Goal: Check status

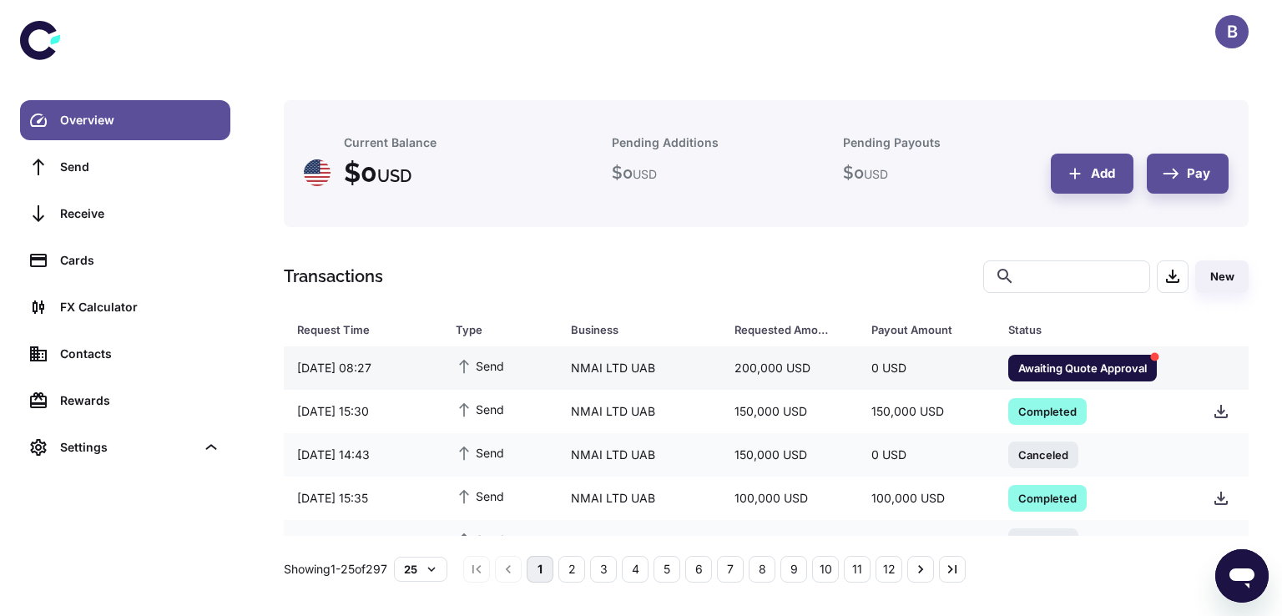
click at [1088, 364] on span "Awaiting Quote Approval" at bounding box center [1082, 367] width 149 height 17
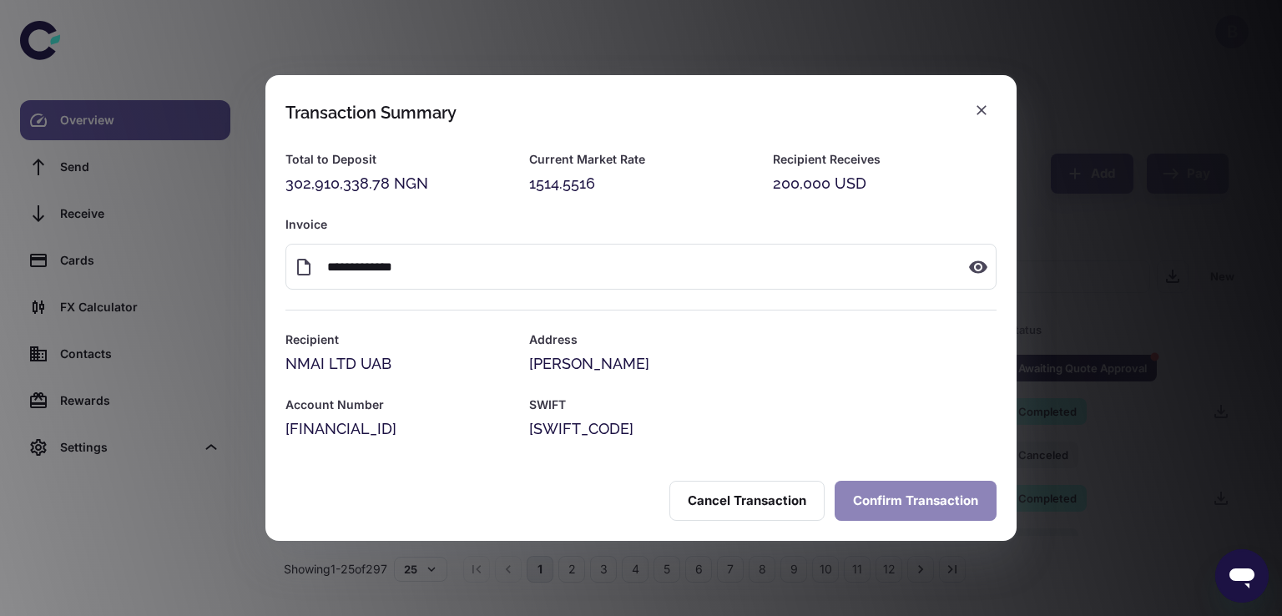
click at [907, 495] on button "Confirm Transaction" at bounding box center [916, 501] width 162 height 40
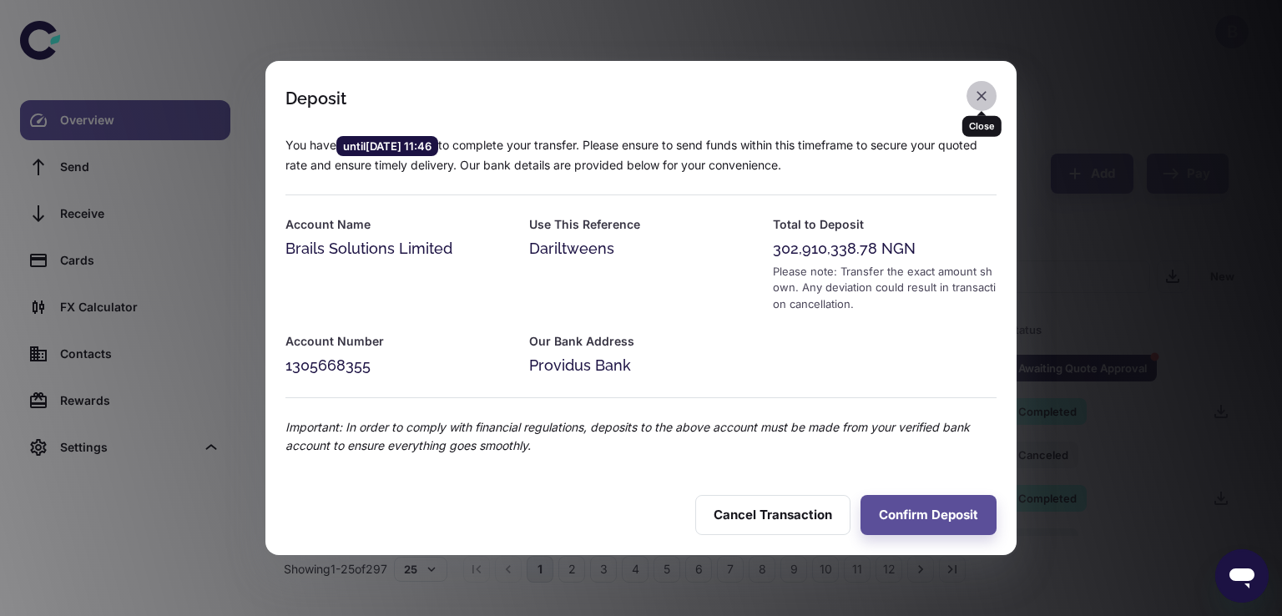
click at [977, 97] on icon "button" at bounding box center [981, 96] width 17 height 17
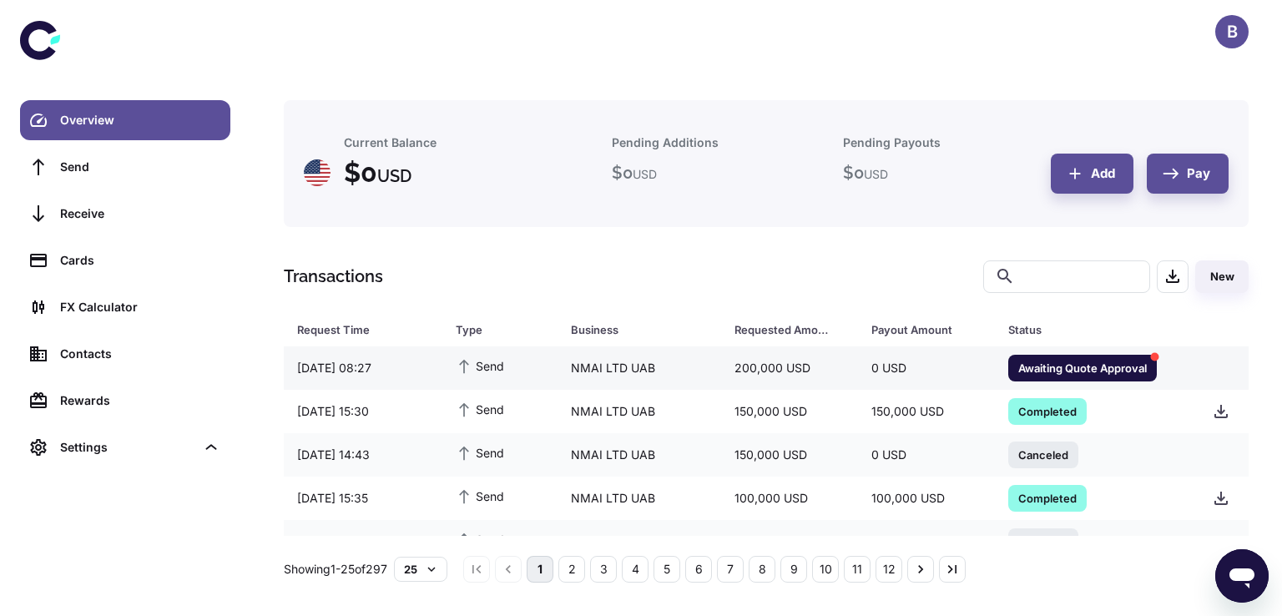
click at [1094, 365] on span "Awaiting Quote Approval" at bounding box center [1082, 367] width 149 height 17
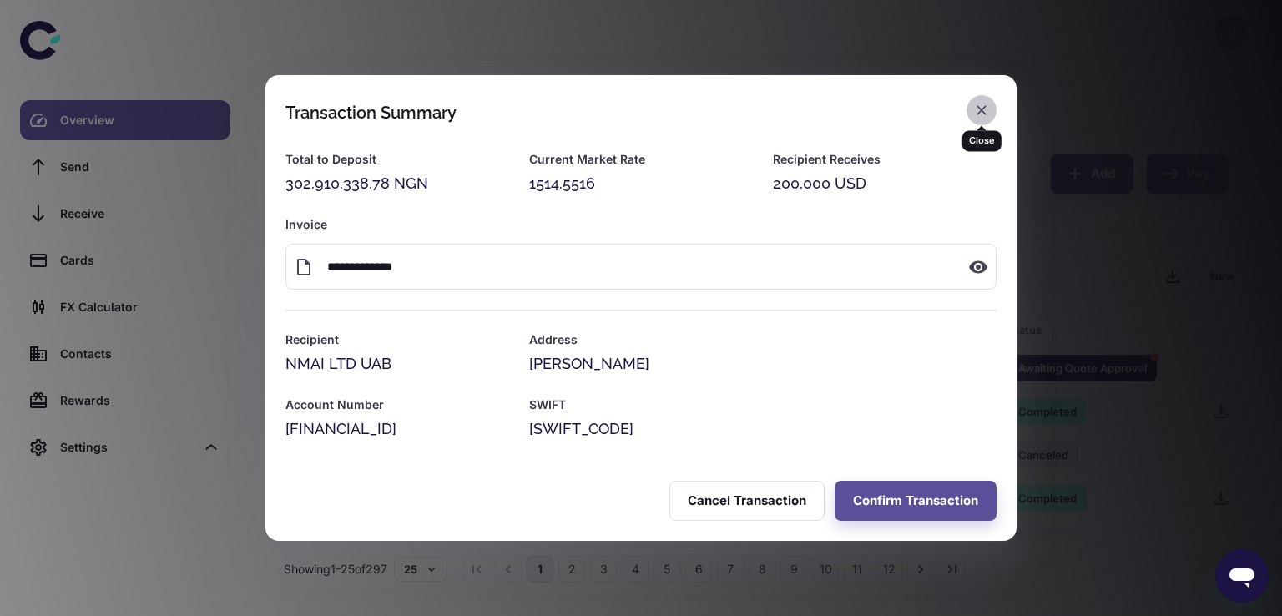
click at [981, 109] on icon "button" at bounding box center [982, 110] width 10 height 10
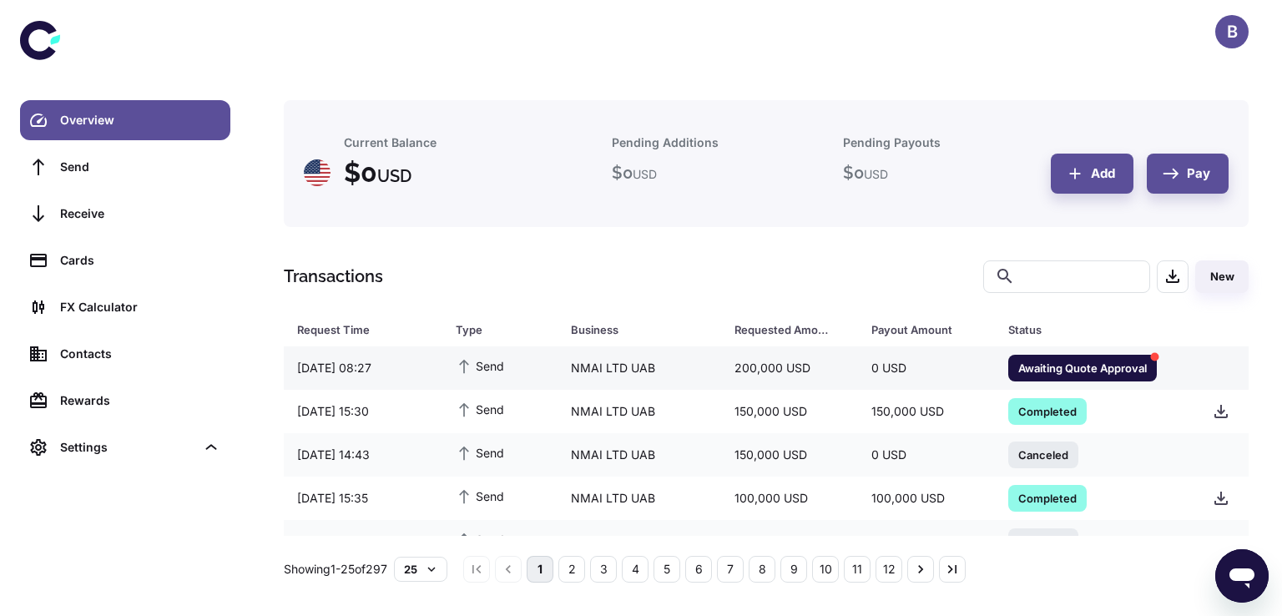
click at [1073, 371] on span "Awaiting Quote Approval" at bounding box center [1082, 367] width 149 height 17
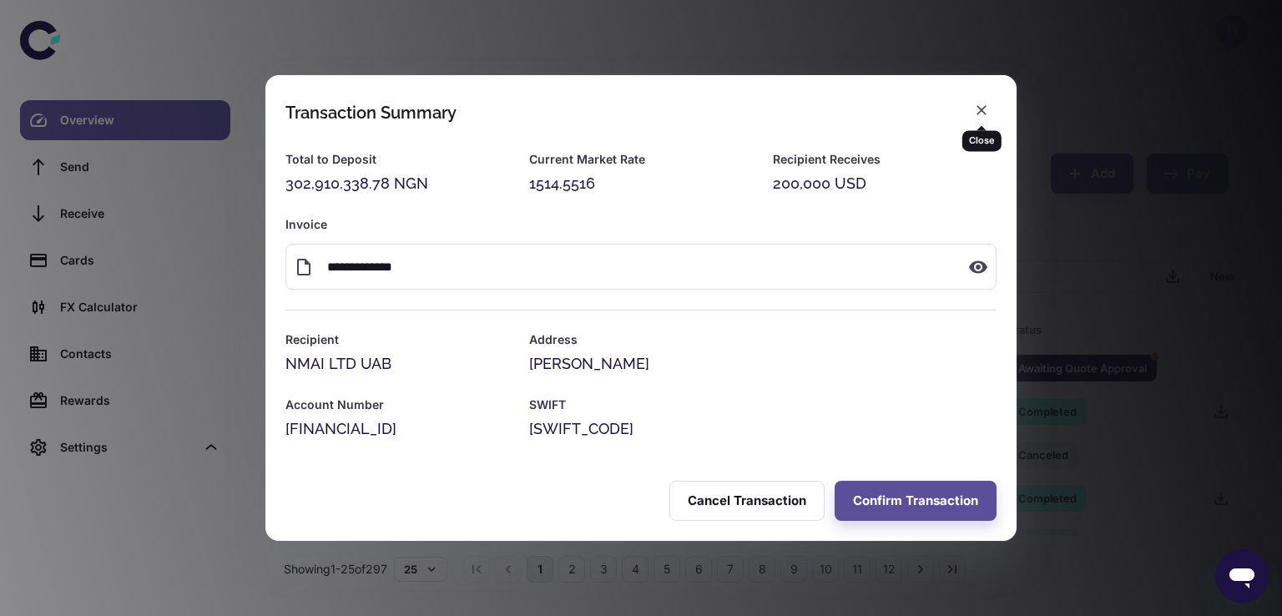
click at [975, 114] on icon "button" at bounding box center [981, 110] width 17 height 17
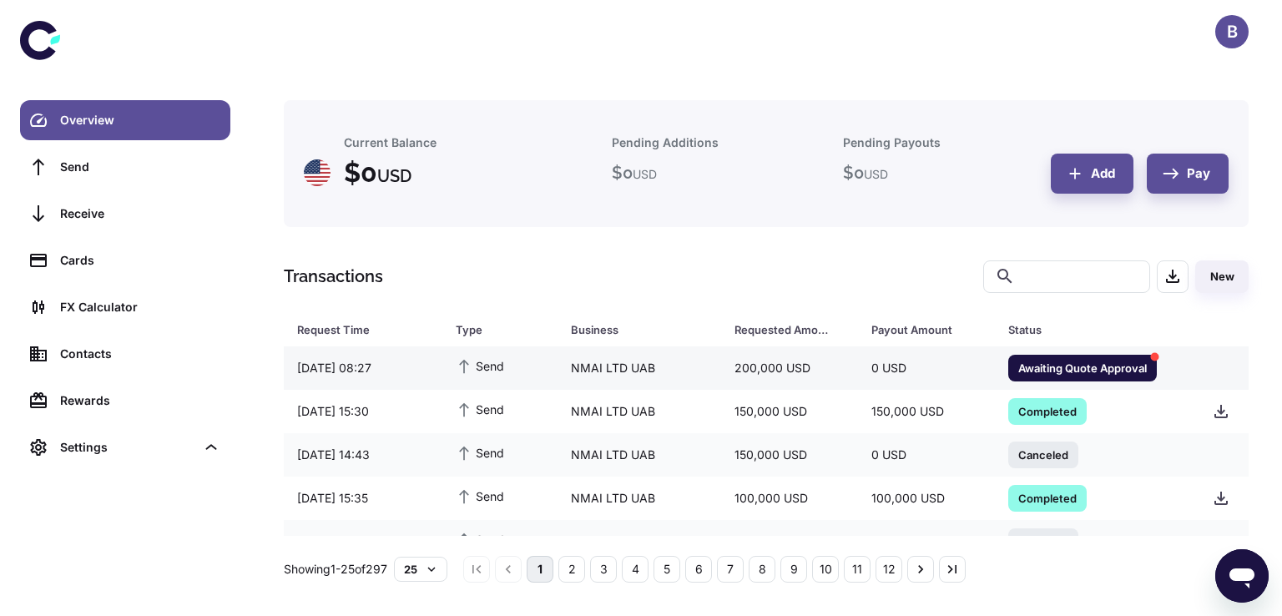
click at [1024, 363] on span "Awaiting Quote Approval" at bounding box center [1082, 367] width 149 height 17
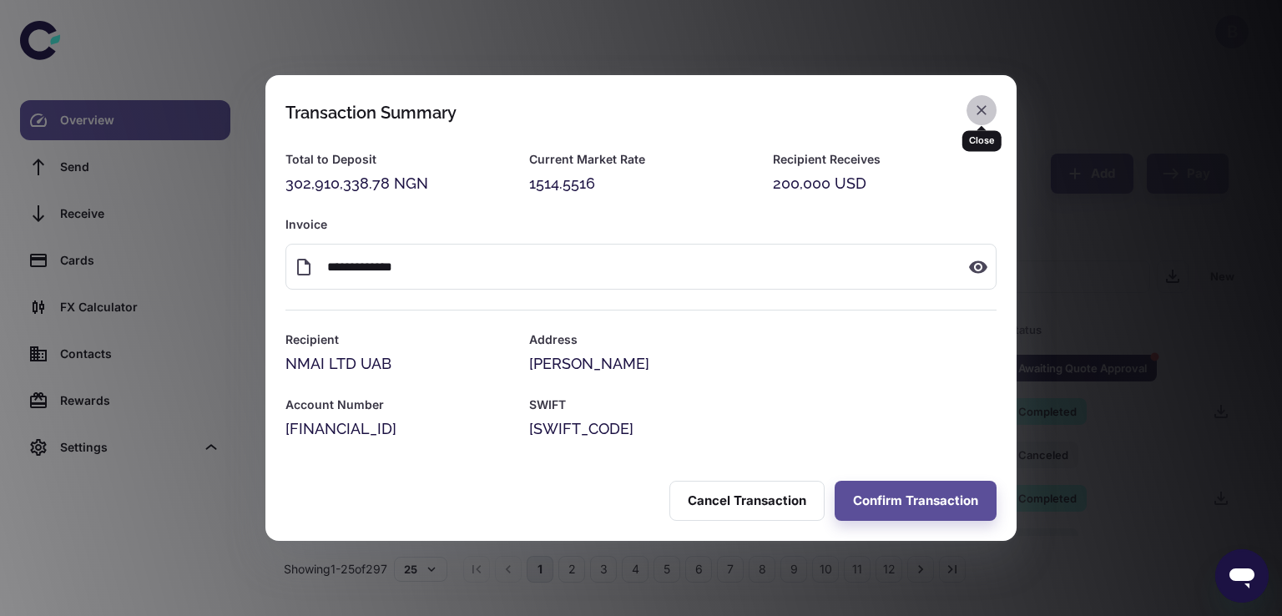
click at [985, 103] on icon "button" at bounding box center [981, 110] width 17 height 17
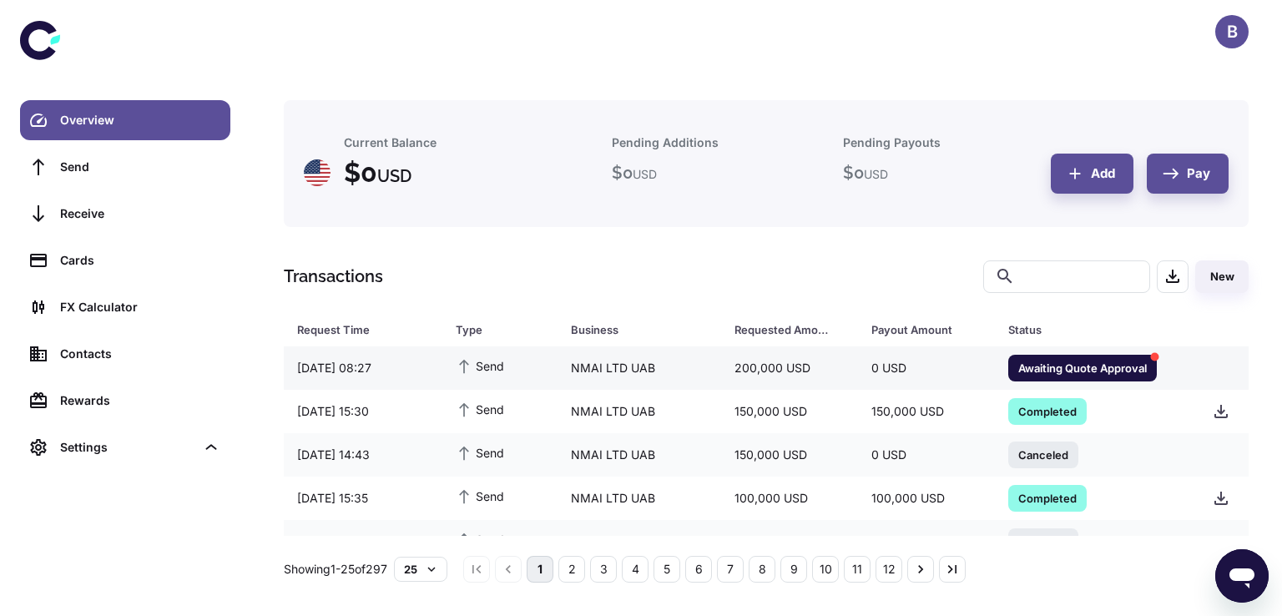
click at [1054, 365] on span "Awaiting Quote Approval" at bounding box center [1082, 367] width 149 height 17
